Goal: Information Seeking & Learning: Learn about a topic

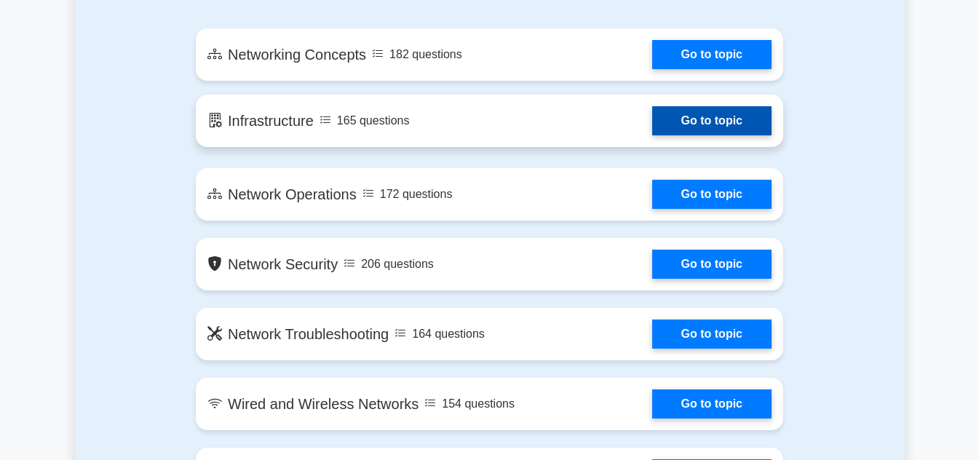
scroll to position [711, 0]
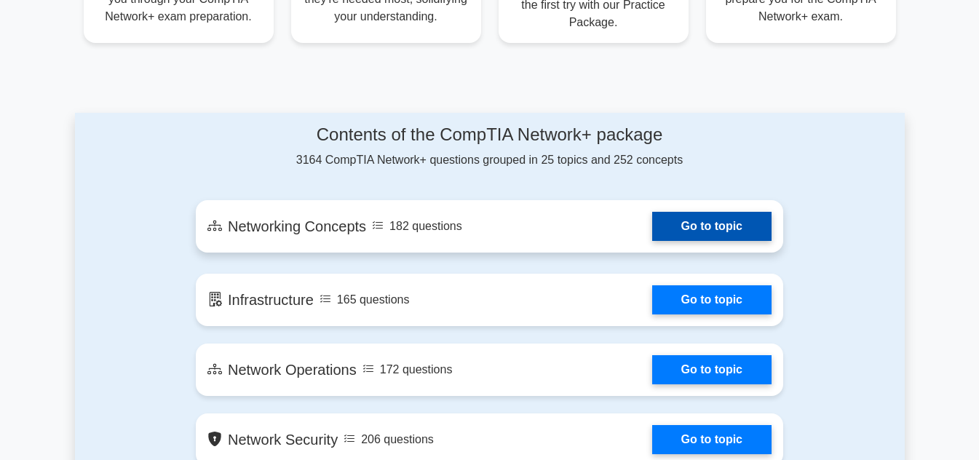
click at [721, 224] on link "Go to topic" at bounding box center [711, 226] width 119 height 29
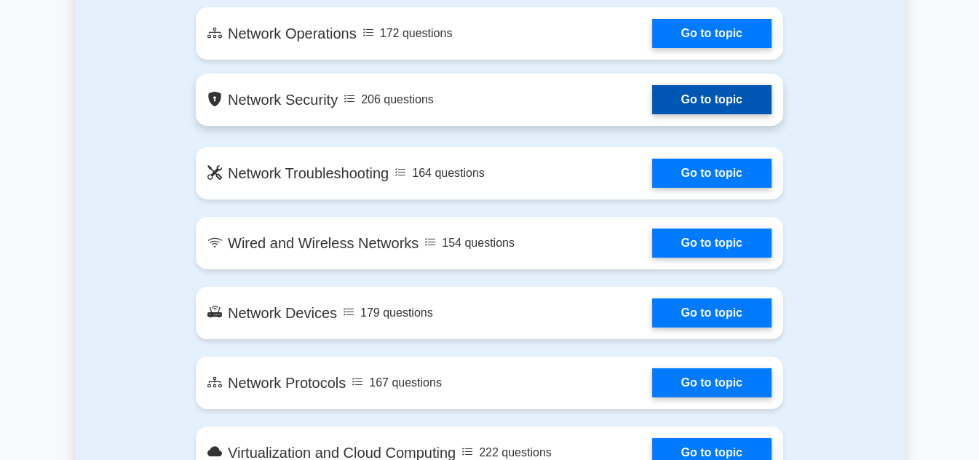
scroll to position [1050, 0]
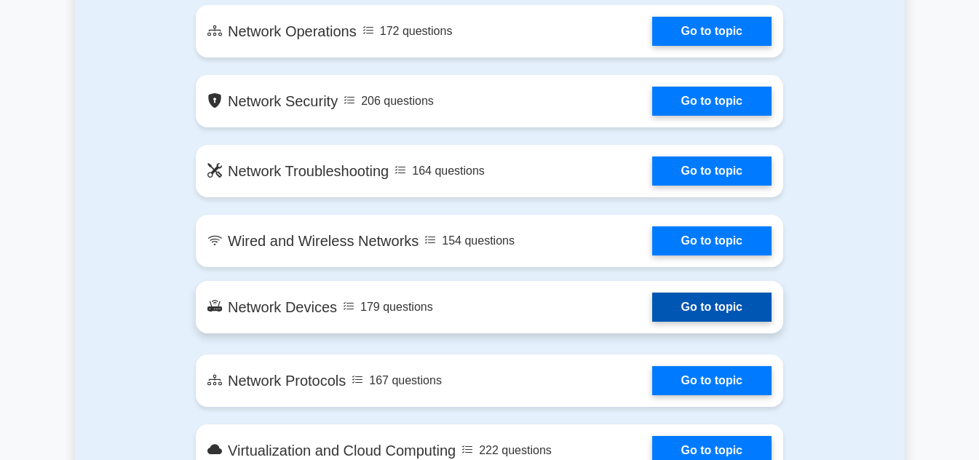
click at [725, 311] on link "Go to topic" at bounding box center [711, 307] width 119 height 29
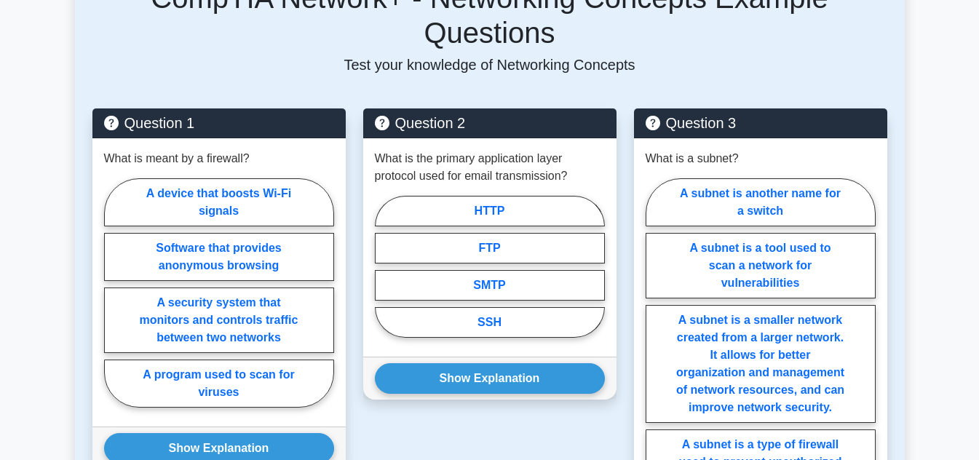
scroll to position [1041, 0]
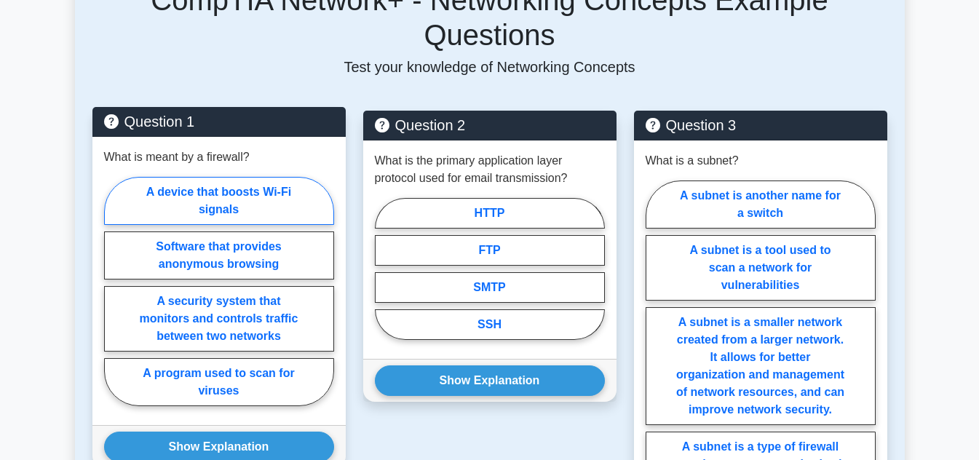
click at [256, 177] on label "A device that boosts Wi-Fi signals" at bounding box center [219, 201] width 230 height 48
click at [114, 291] on input "A device that boosts Wi-Fi signals" at bounding box center [108, 295] width 9 height 9
radio input "true"
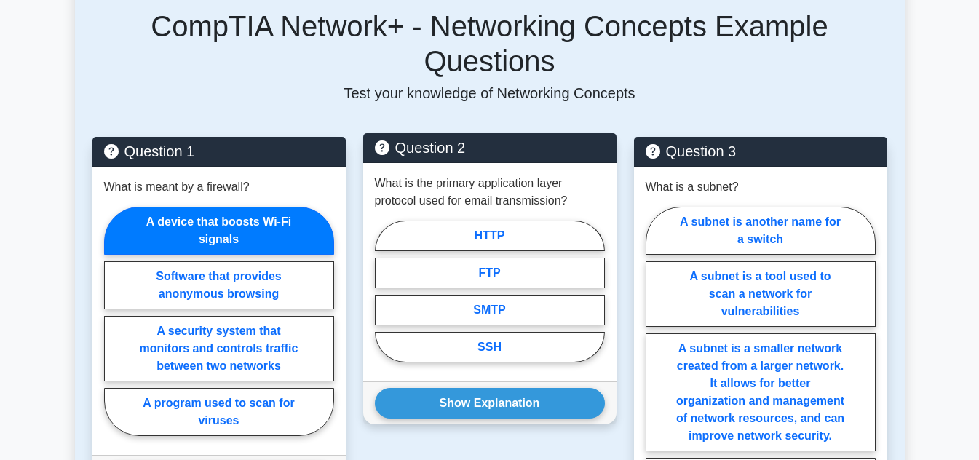
scroll to position [1009, 0]
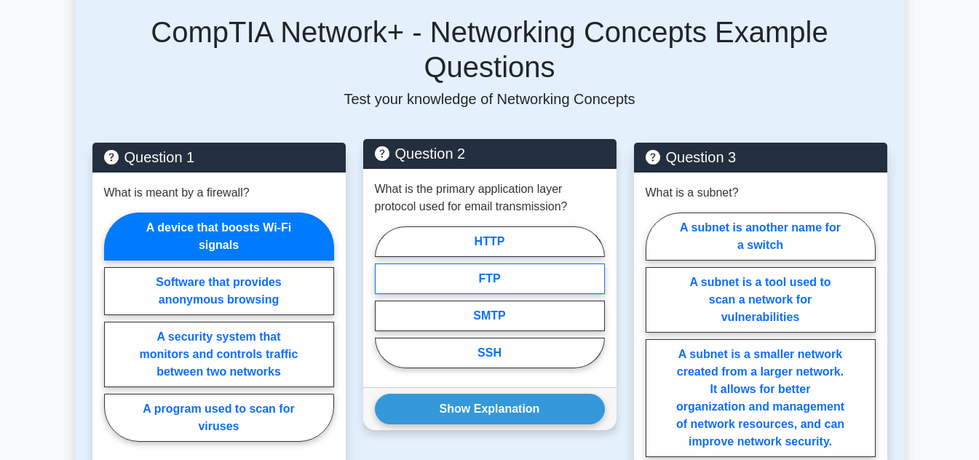
click at [505, 264] on label "FTP" at bounding box center [490, 279] width 230 height 31
click at [384, 297] on input "FTP" at bounding box center [379, 301] width 9 height 9
radio input "true"
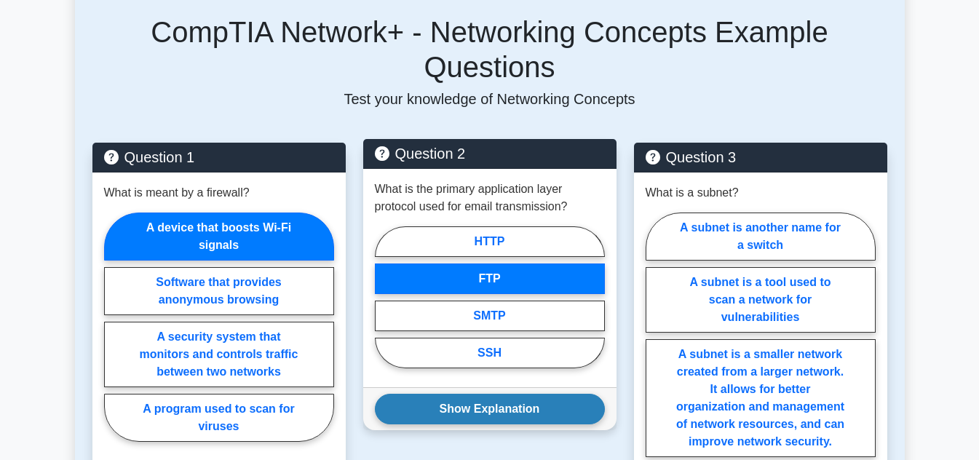
click at [524, 394] on button "Show Explanation" at bounding box center [490, 409] width 230 height 31
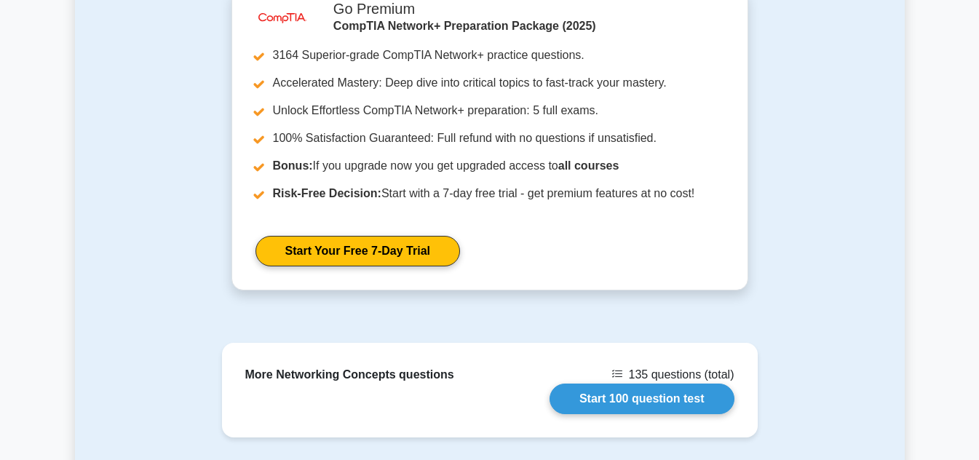
scroll to position [1893, 0]
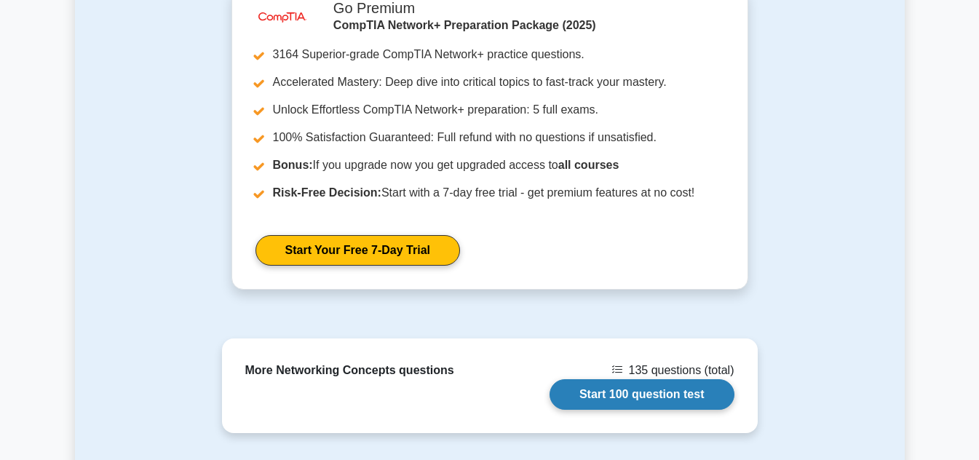
click at [634, 379] on link "Start 100 question test" at bounding box center [642, 394] width 185 height 31
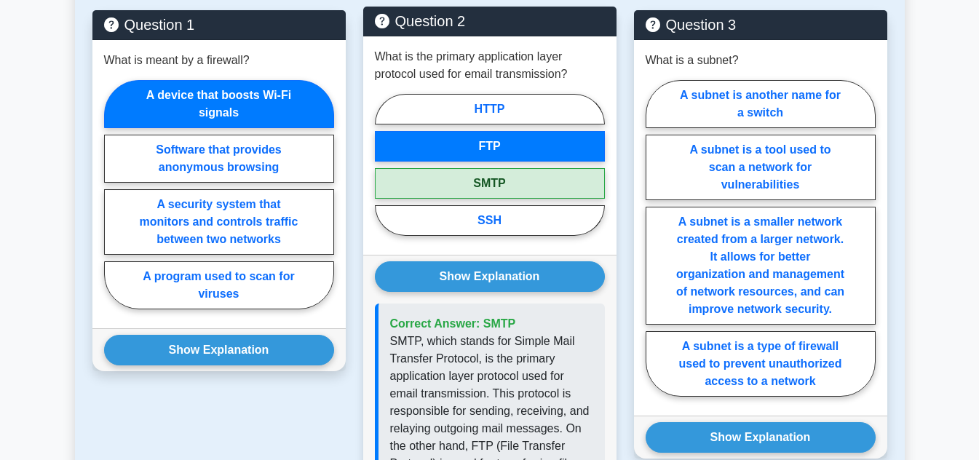
scroll to position [1141, 0]
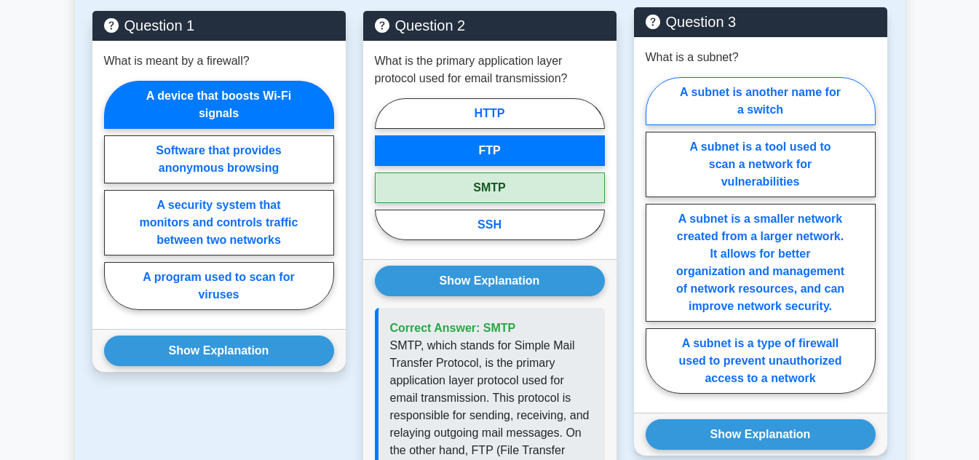
click at [723, 77] on label "A subnet is another name for a switch" at bounding box center [761, 101] width 230 height 48
click at [655, 235] on input "A subnet is another name for a switch" at bounding box center [650, 239] width 9 height 9
radio input "true"
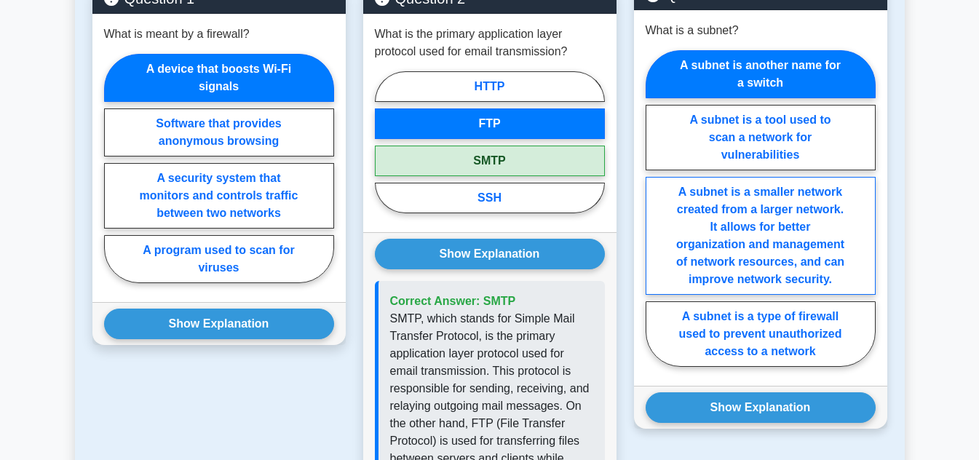
scroll to position [1169, 0]
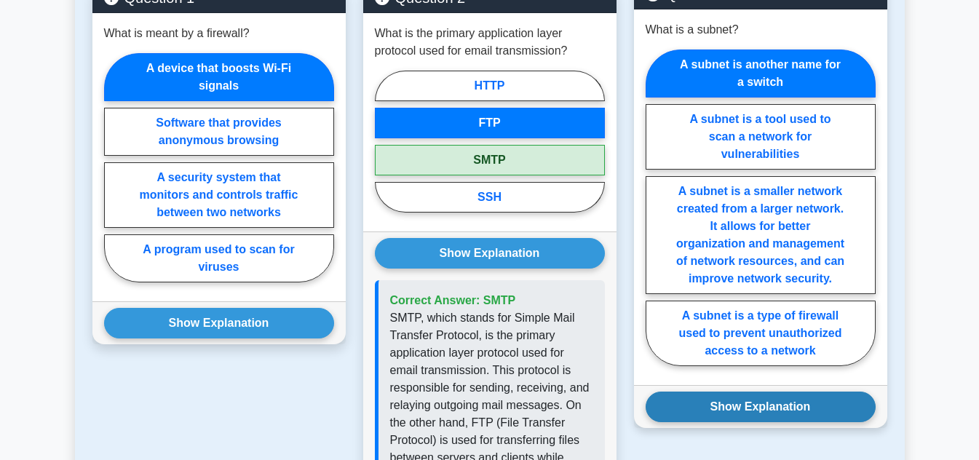
click at [768, 392] on button "Show Explanation" at bounding box center [761, 407] width 230 height 31
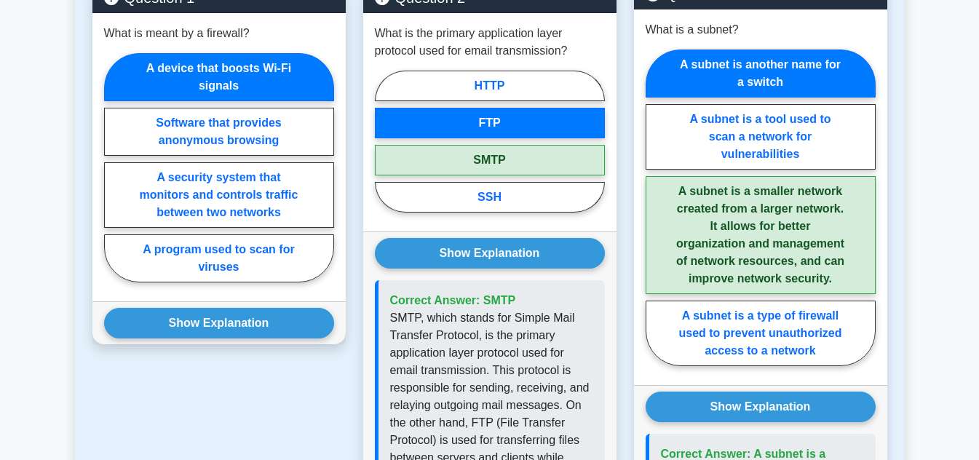
click at [751, 228] on label "A subnet is a smaller network created from a larger network. It allows for bett…" at bounding box center [761, 235] width 230 height 118
click at [655, 217] on input "A subnet is a smaller network created from a larger network. It allows for bett…" at bounding box center [650, 212] width 9 height 9
radio input "true"
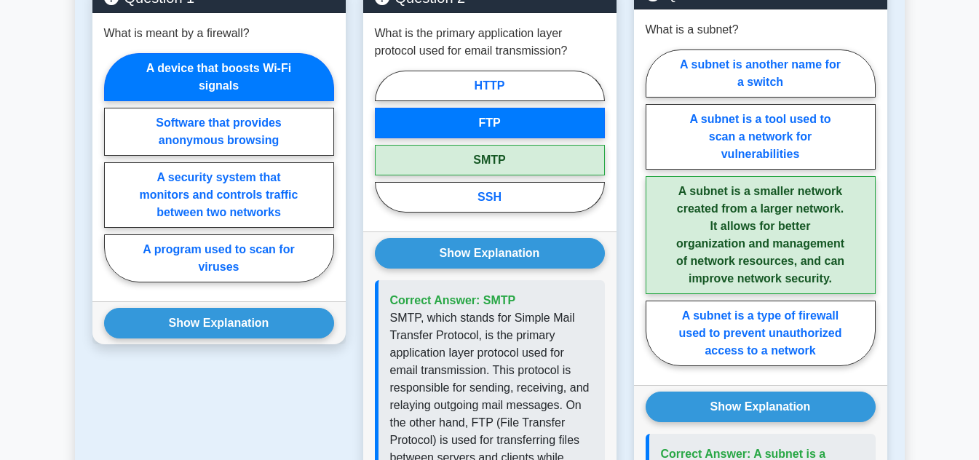
click at [746, 191] on label "A subnet is a smaller network created from a larger network. It allows for bett…" at bounding box center [761, 235] width 230 height 118
click at [655, 208] on input "A subnet is a smaller network created from a larger network. It allows for bett…" at bounding box center [650, 212] width 9 height 9
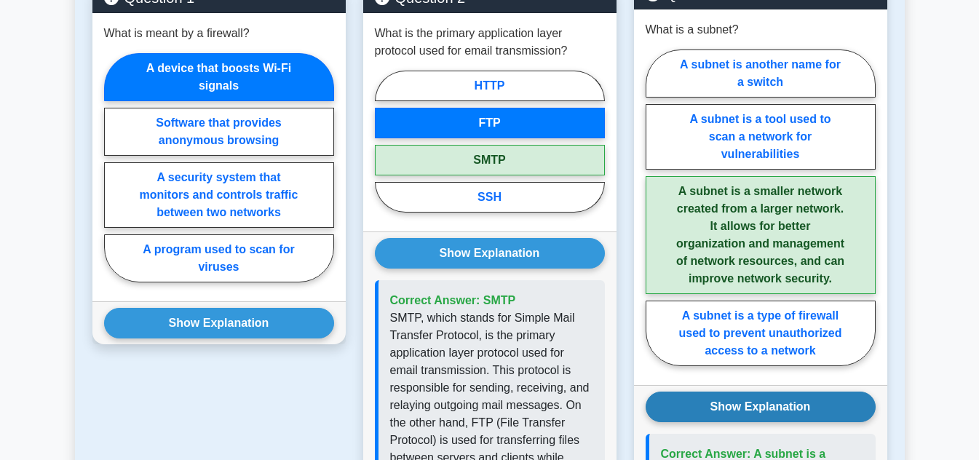
click at [775, 392] on button "Show Explanation" at bounding box center [761, 407] width 230 height 31
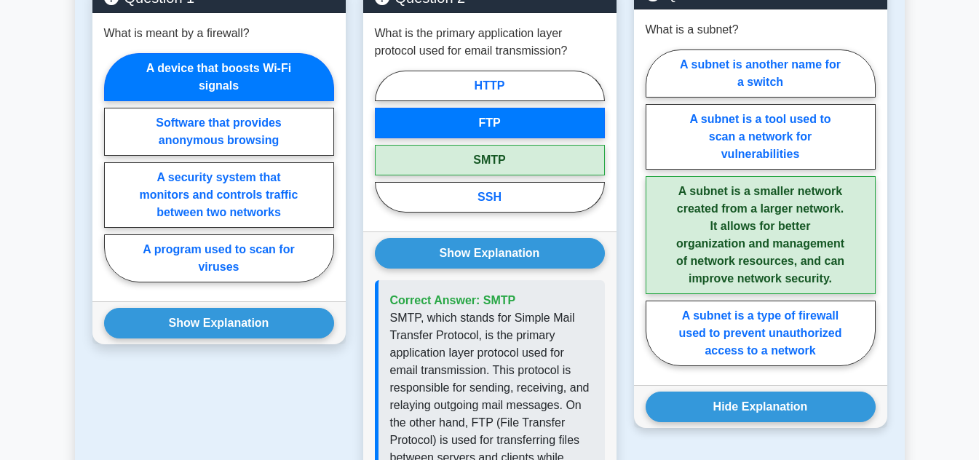
click at [738, 192] on label "A subnet is a smaller network created from a larger network. It allows for bett…" at bounding box center [761, 235] width 230 height 118
click at [655, 208] on input "A subnet is a smaller network created from a larger network. It allows for bett…" at bounding box center [650, 212] width 9 height 9
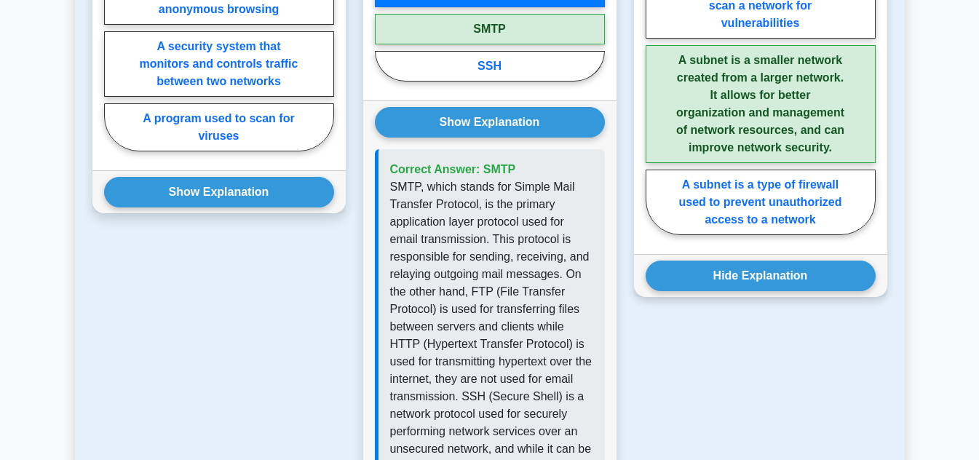
scroll to position [1319, 0]
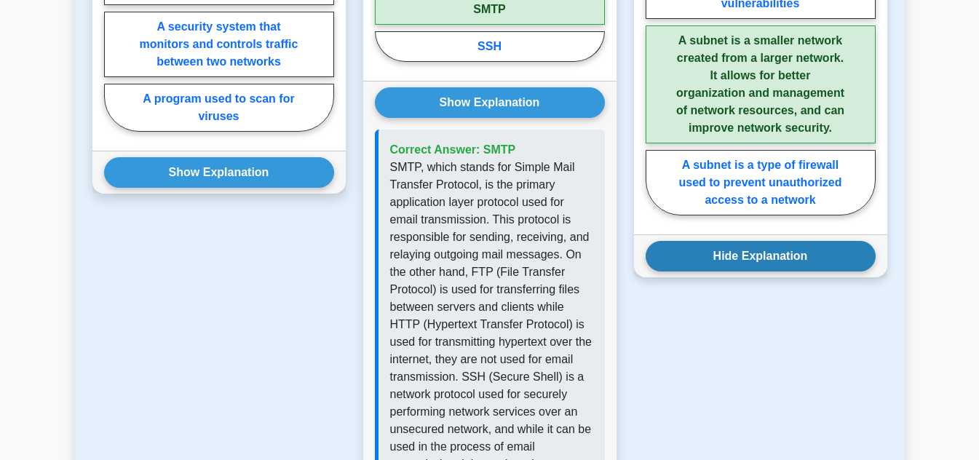
click at [738, 241] on button "Hide Explanation" at bounding box center [761, 256] width 230 height 31
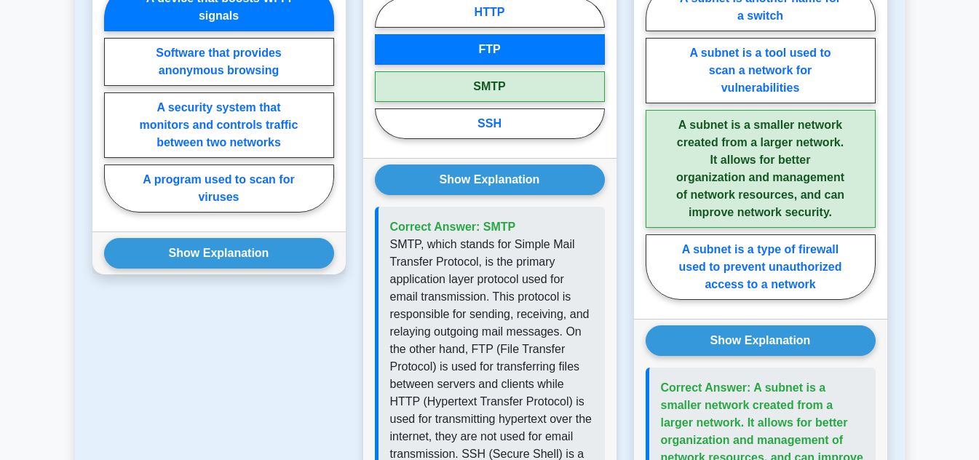
scroll to position [1194, 0]
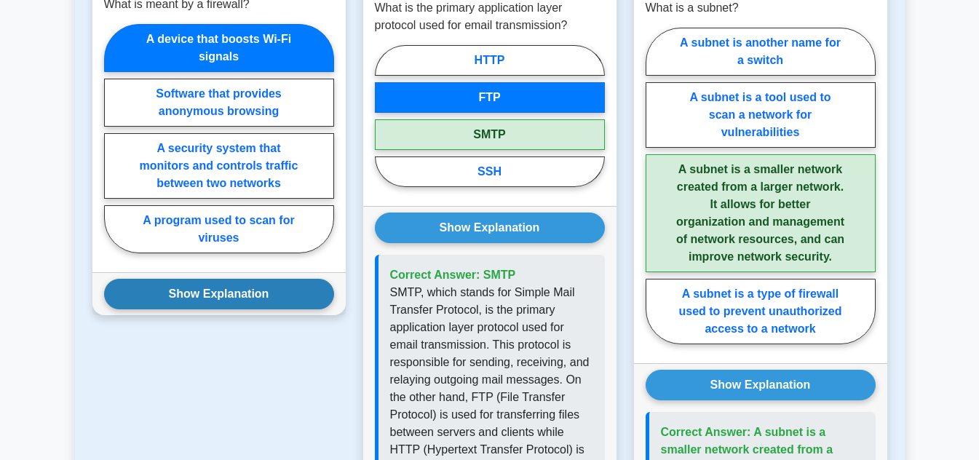
click at [251, 279] on button "Show Explanation" at bounding box center [219, 294] width 230 height 31
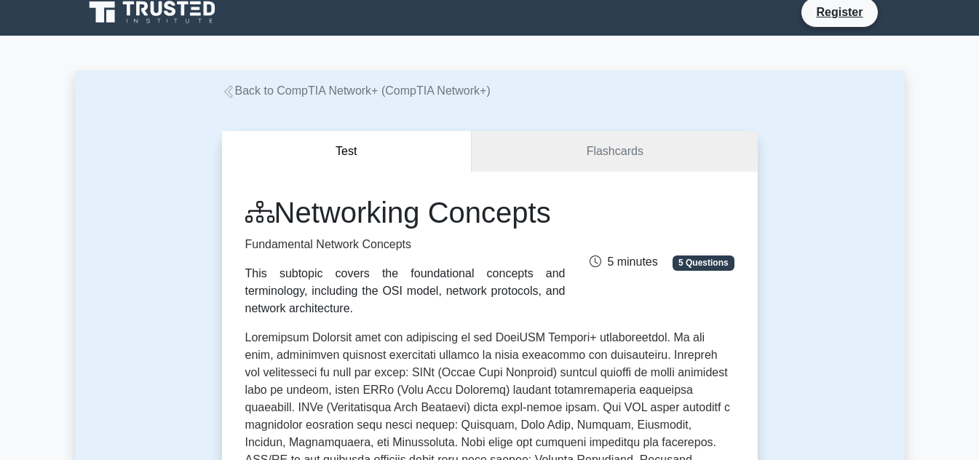
scroll to position [0, 0]
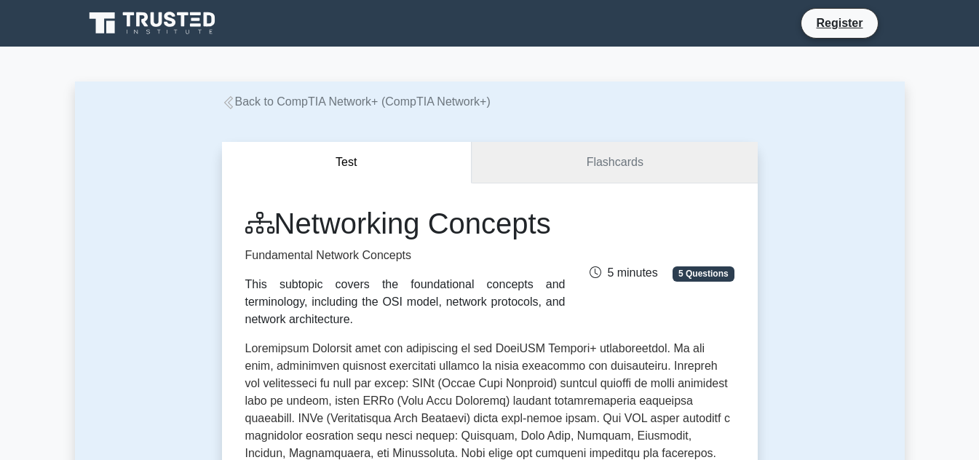
click at [595, 182] on link "Flashcards" at bounding box center [614, 163] width 285 height 42
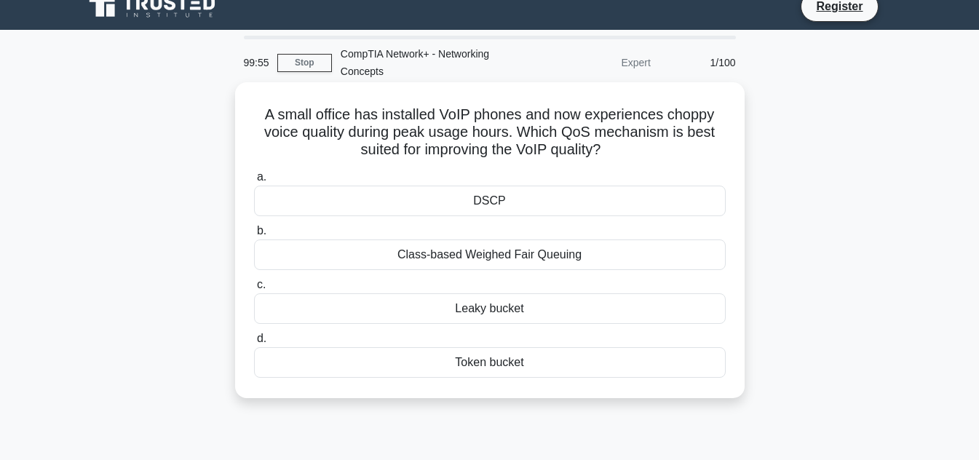
scroll to position [17, 0]
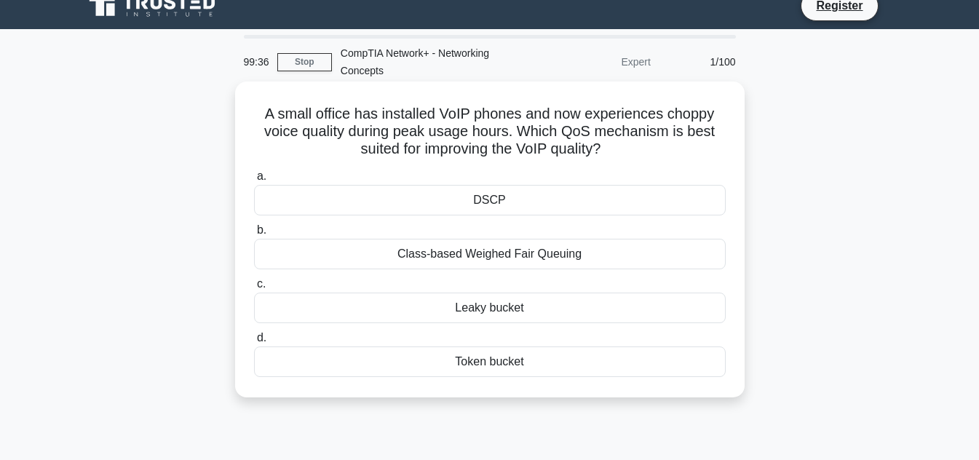
click at [387, 199] on div "DSCP" at bounding box center [490, 200] width 472 height 31
click at [254, 181] on input "a. DSCP" at bounding box center [254, 176] width 0 height 9
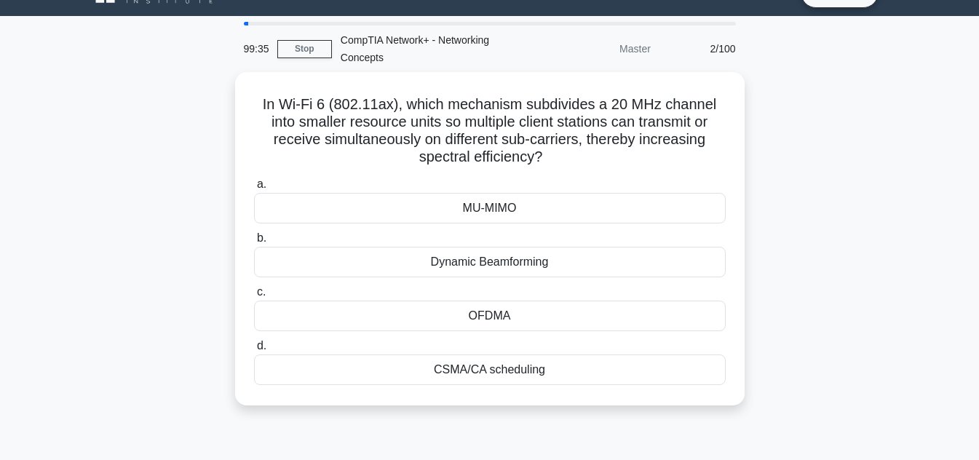
scroll to position [0, 0]
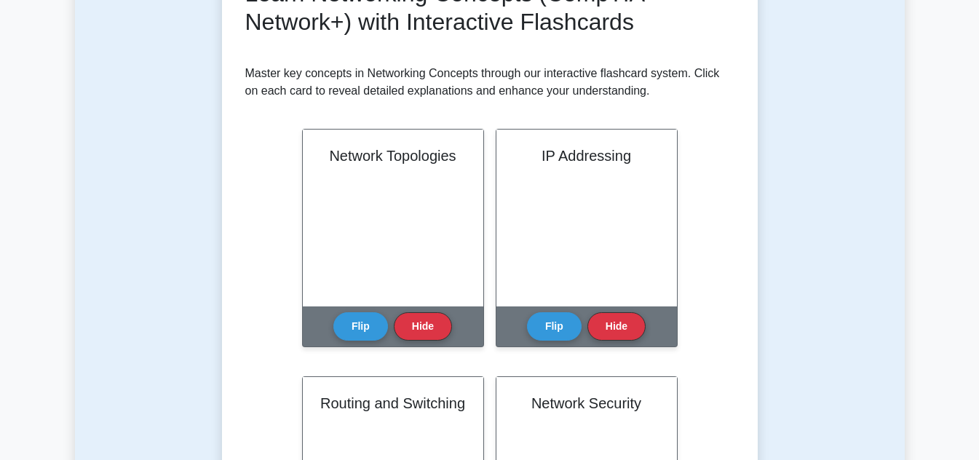
scroll to position [247, 0]
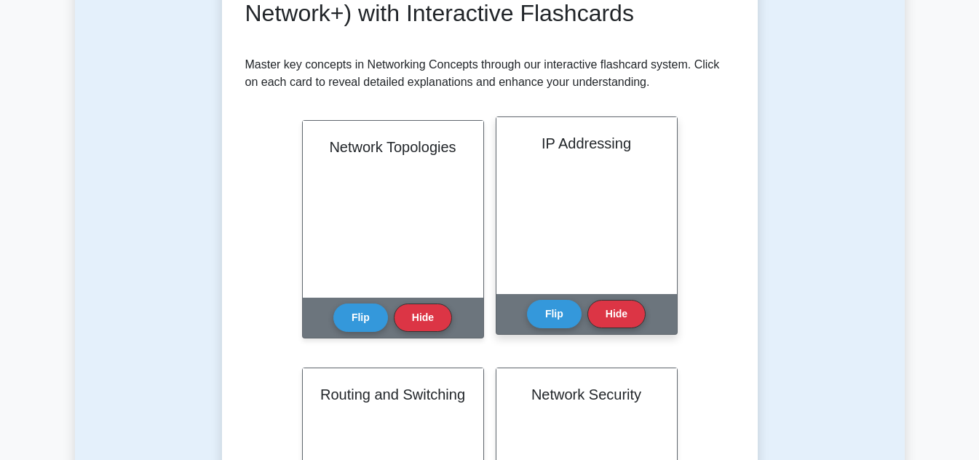
click at [567, 192] on div "IP Addressing" at bounding box center [587, 205] width 181 height 177
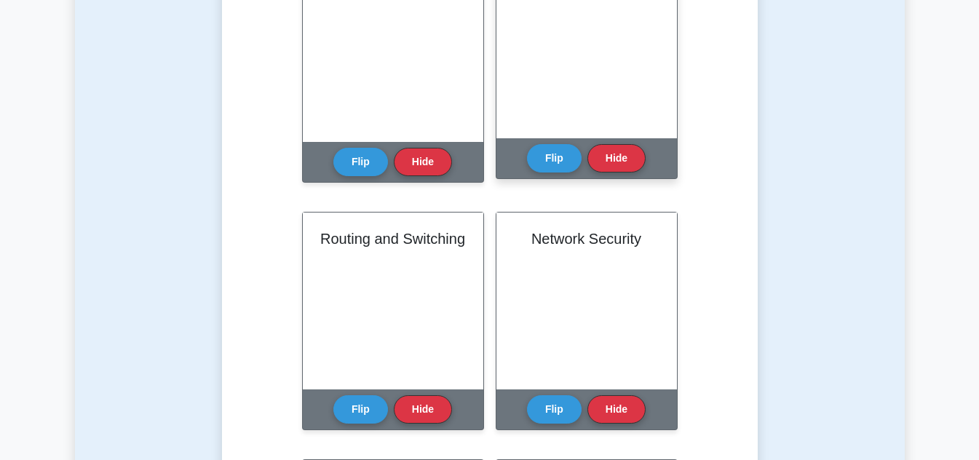
scroll to position [403, 0]
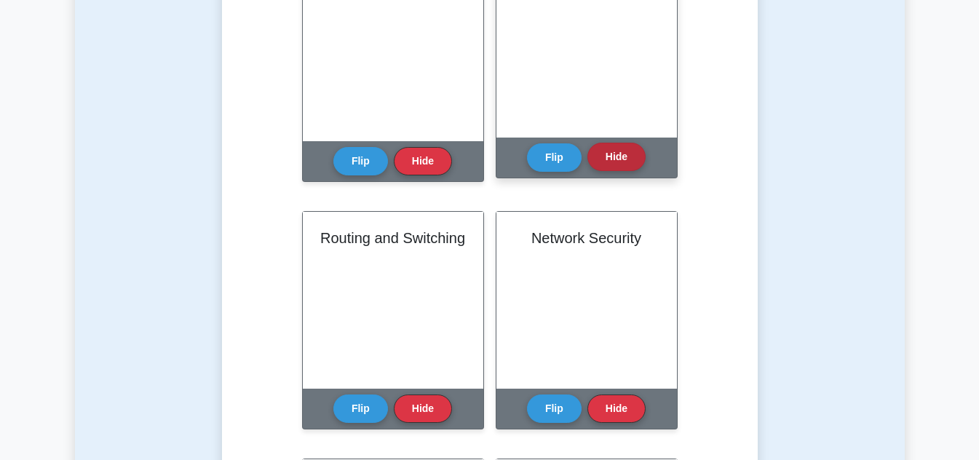
click at [596, 157] on button "Hide" at bounding box center [617, 157] width 58 height 28
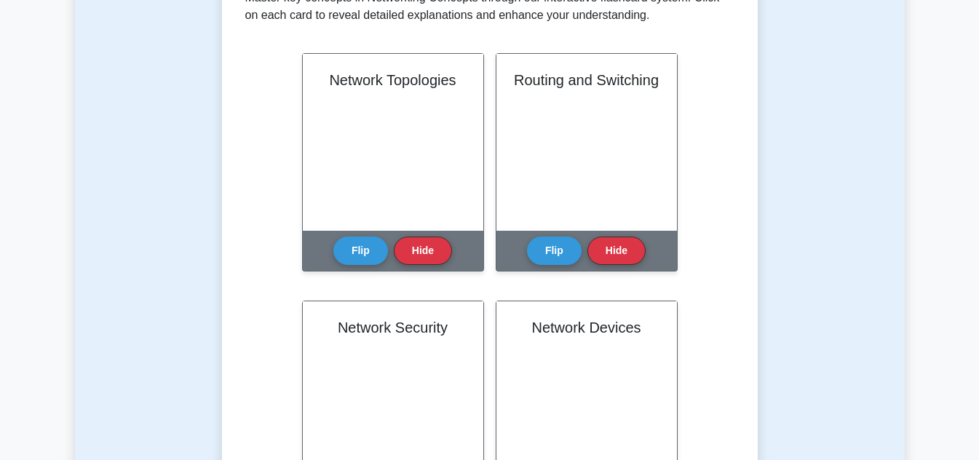
scroll to position [313, 0]
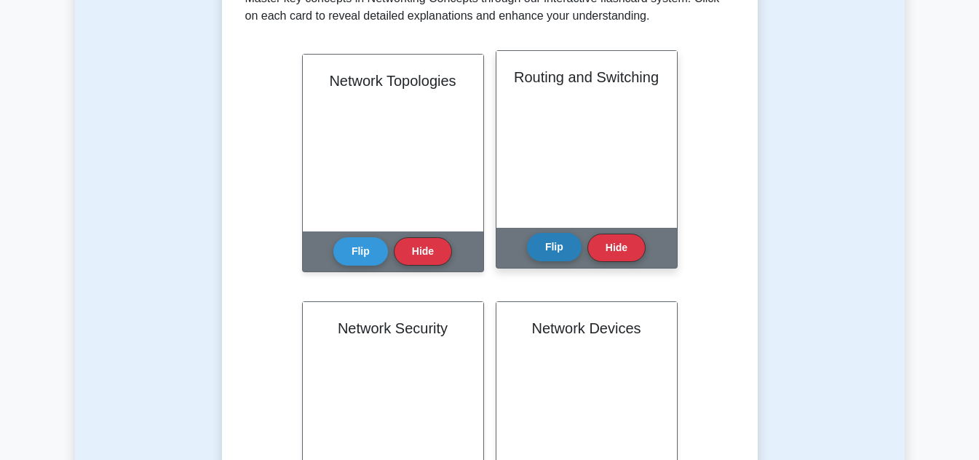
click at [552, 241] on button "Flip" at bounding box center [554, 247] width 55 height 28
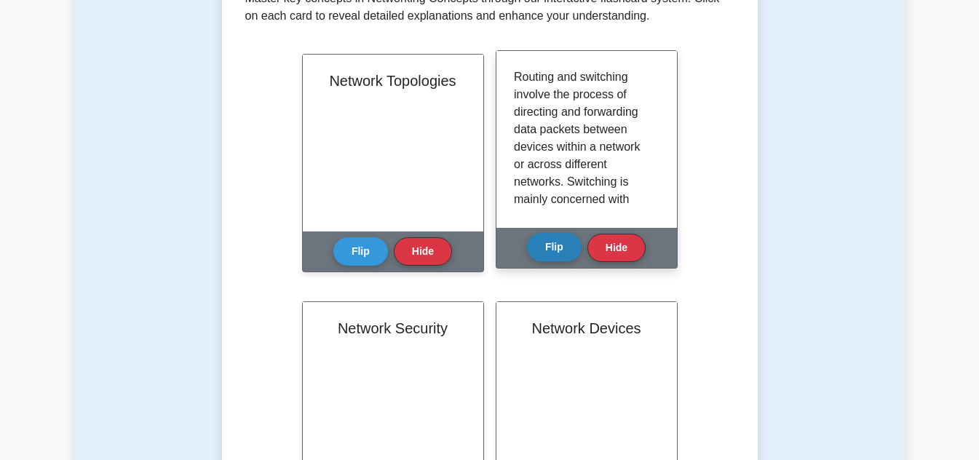
click at [552, 241] on button "Flip" at bounding box center [554, 247] width 55 height 28
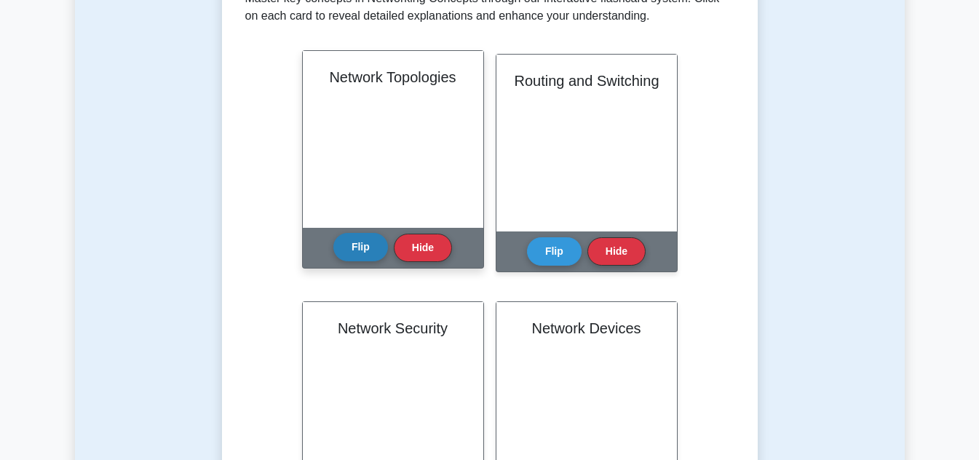
click at [360, 250] on button "Flip" at bounding box center [361, 247] width 55 height 28
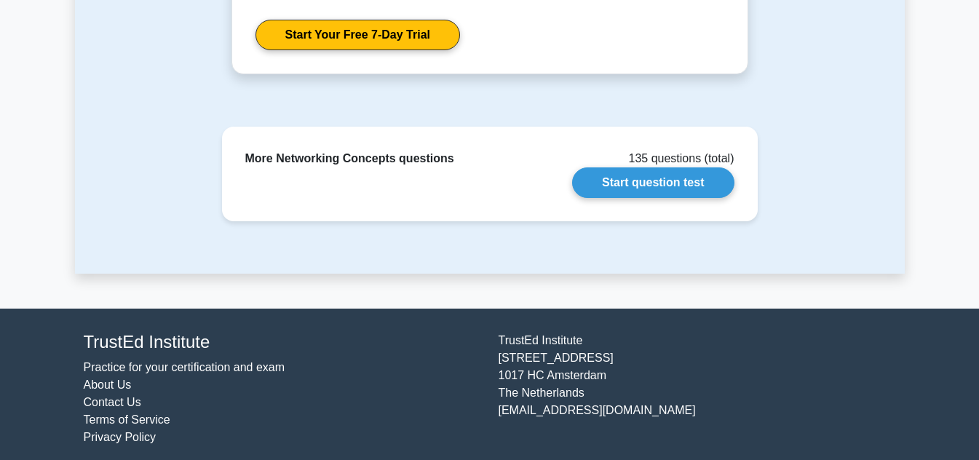
scroll to position [1905, 0]
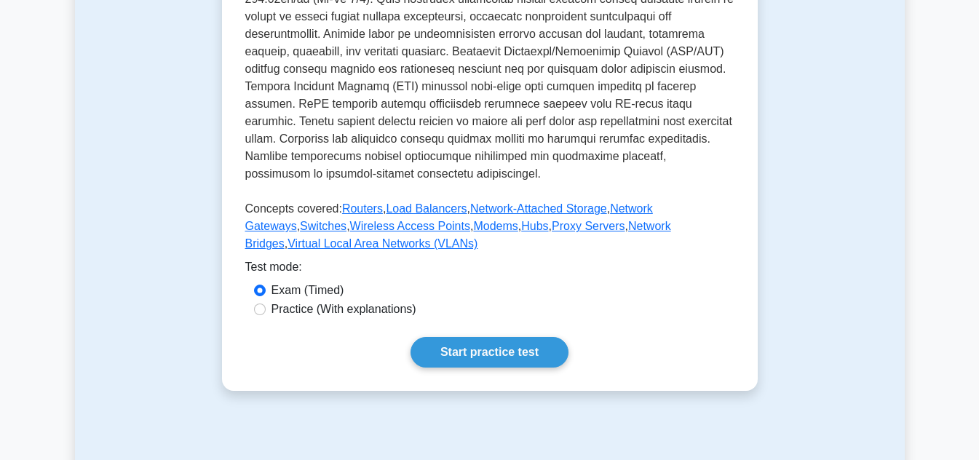
scroll to position [543, 0]
click at [501, 336] on link "Start practice test" at bounding box center [490, 351] width 158 height 31
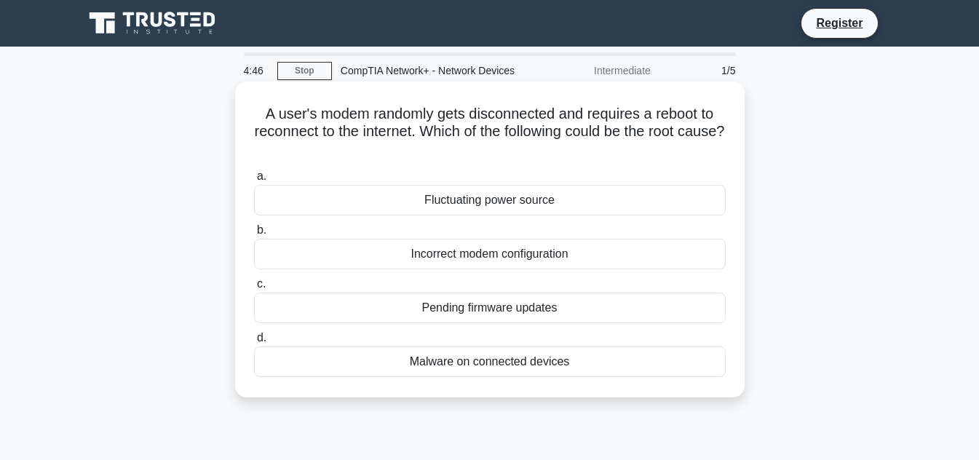
click at [499, 366] on div "Malware on connected devices" at bounding box center [490, 362] width 472 height 31
click at [254, 343] on input "d. Malware on connected devices" at bounding box center [254, 338] width 0 height 9
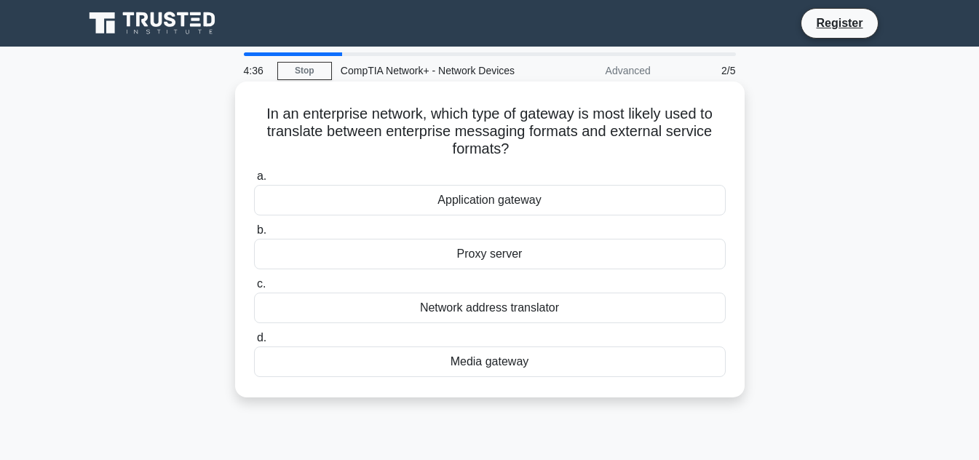
click at [513, 212] on div "Application gateway" at bounding box center [490, 200] width 472 height 31
click at [254, 181] on input "a. Application gateway" at bounding box center [254, 176] width 0 height 9
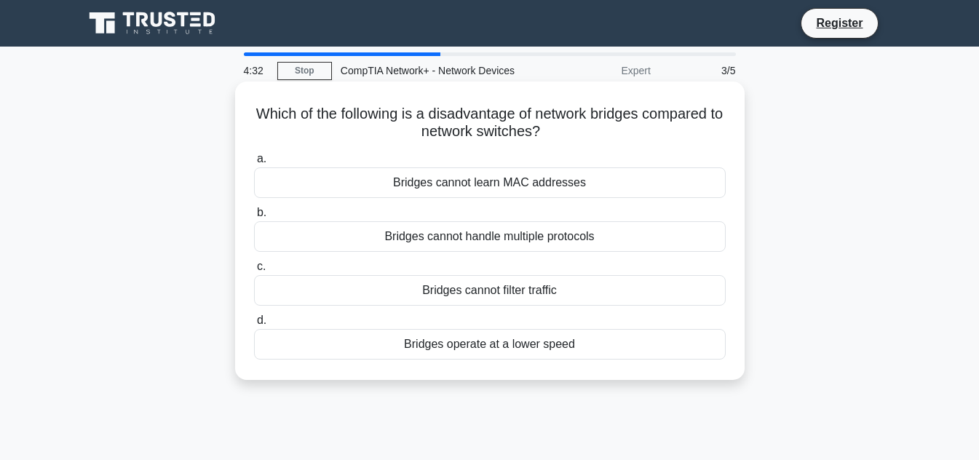
click at [545, 184] on div "Bridges cannot learn MAC addresses" at bounding box center [490, 182] width 472 height 31
click at [254, 164] on input "a. Bridges cannot learn MAC addresses" at bounding box center [254, 158] width 0 height 9
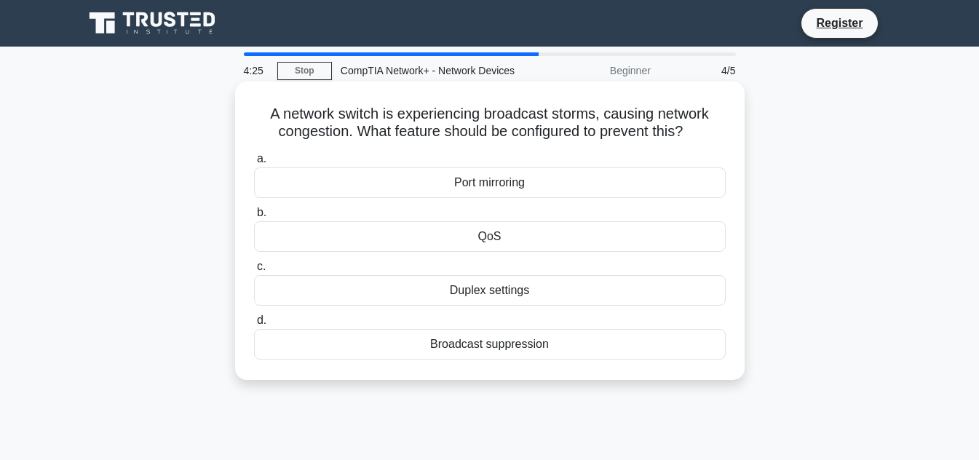
click at [510, 342] on div "Broadcast suppression" at bounding box center [490, 344] width 472 height 31
click at [254, 326] on input "d. Broadcast suppression" at bounding box center [254, 320] width 0 height 9
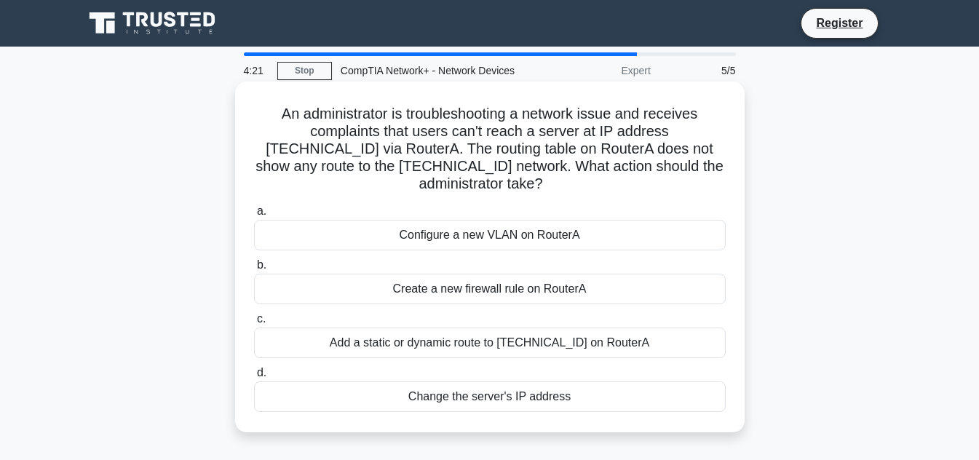
click at [529, 226] on div "Configure a new VLAN on RouterA" at bounding box center [490, 235] width 472 height 31
click at [254, 216] on input "a. Configure a new VLAN on RouterA" at bounding box center [254, 211] width 0 height 9
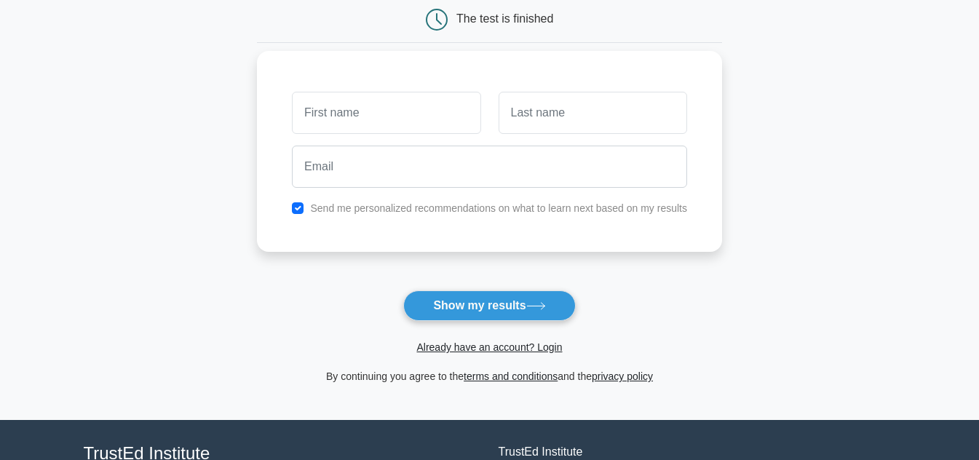
scroll to position [151, 0]
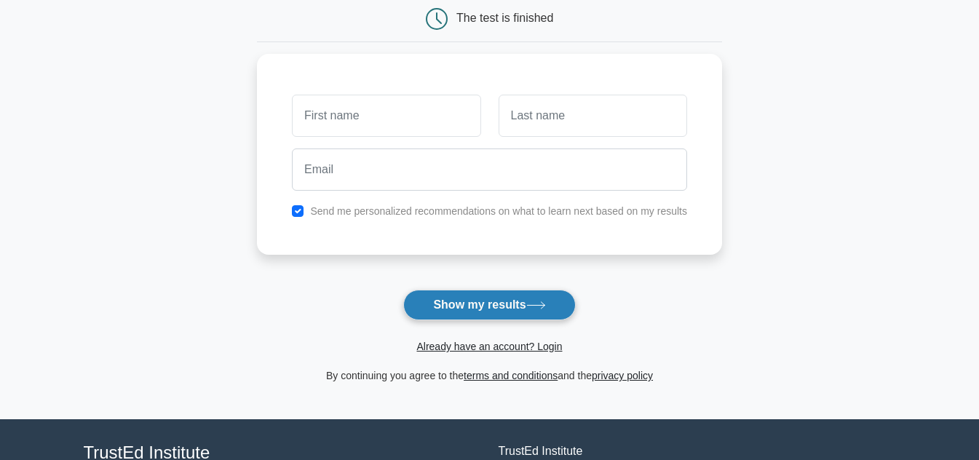
click at [538, 301] on button "Show my results" at bounding box center [489, 305] width 172 height 31
